Goal: Connect with others: Connect with others

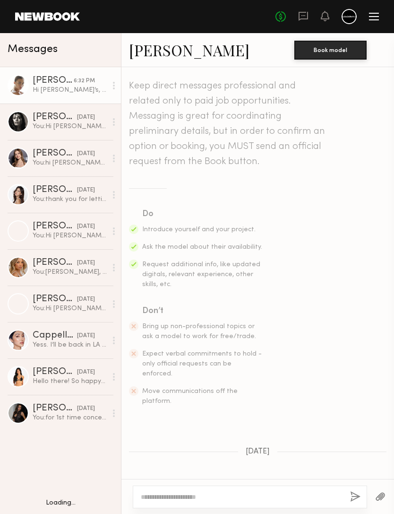
scroll to position [886, 0]
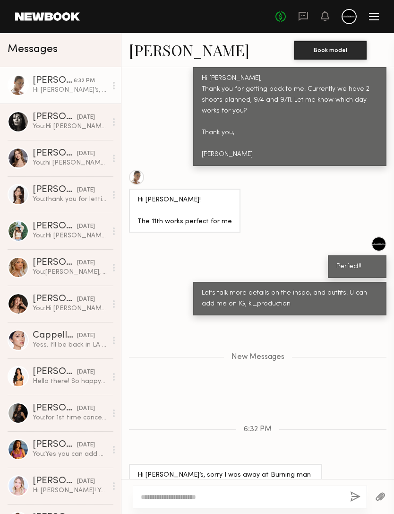
click at [304, 492] on textarea at bounding box center [242, 496] width 202 height 9
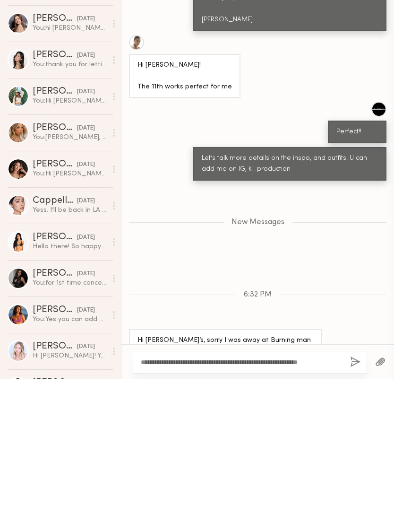
type textarea "**********"
click at [359, 491] on button "button" at bounding box center [355, 497] width 10 height 12
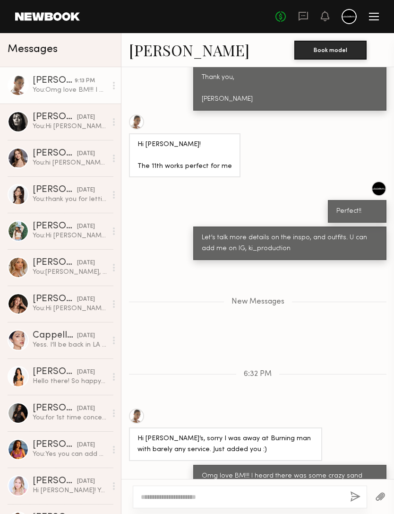
click at [153, 48] on link "Liv M." at bounding box center [189, 50] width 120 height 20
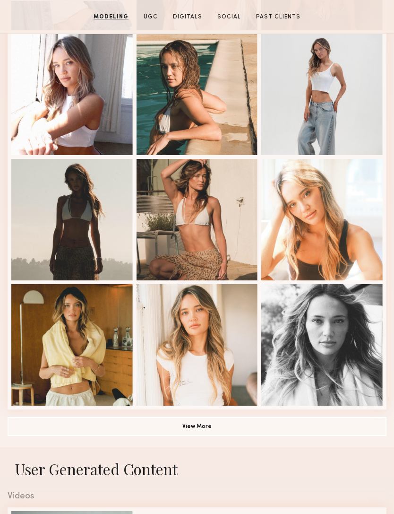
scroll to position [384, 0]
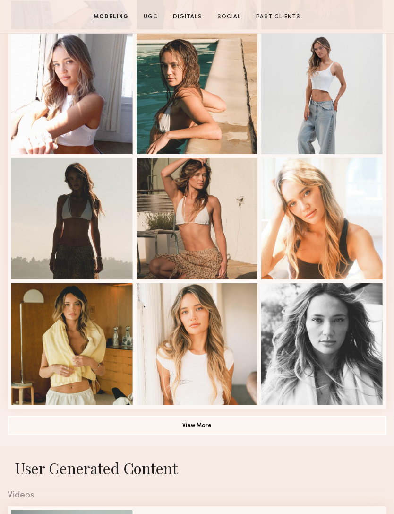
click at [272, 429] on button "View More" at bounding box center [197, 425] width 379 height 19
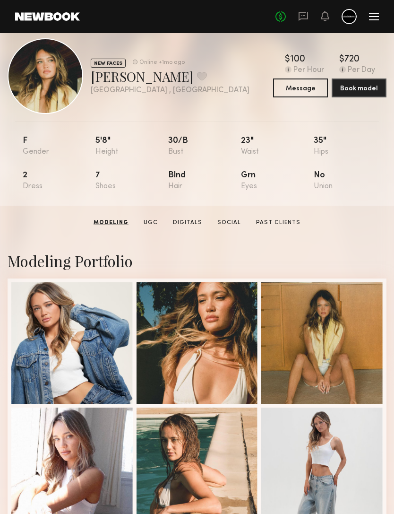
scroll to position [0, 0]
